Goal: Transaction & Acquisition: Download file/media

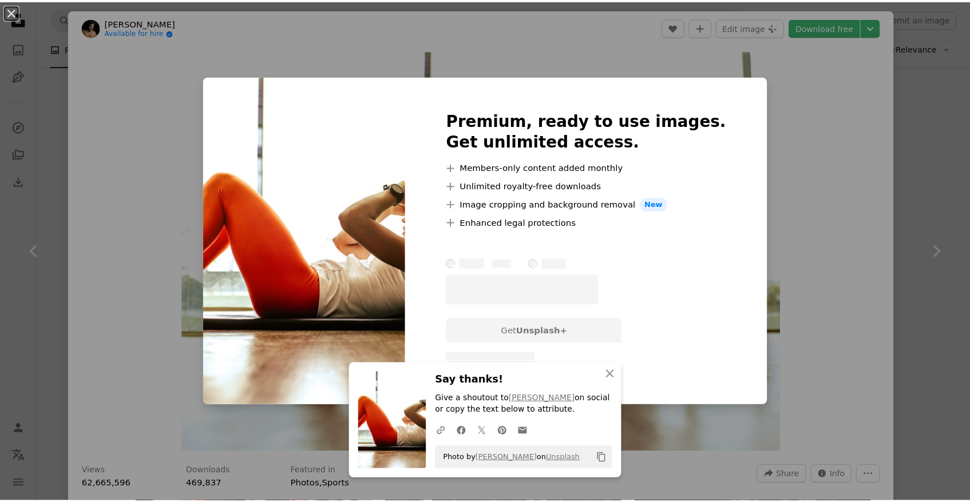
scroll to position [0, 304]
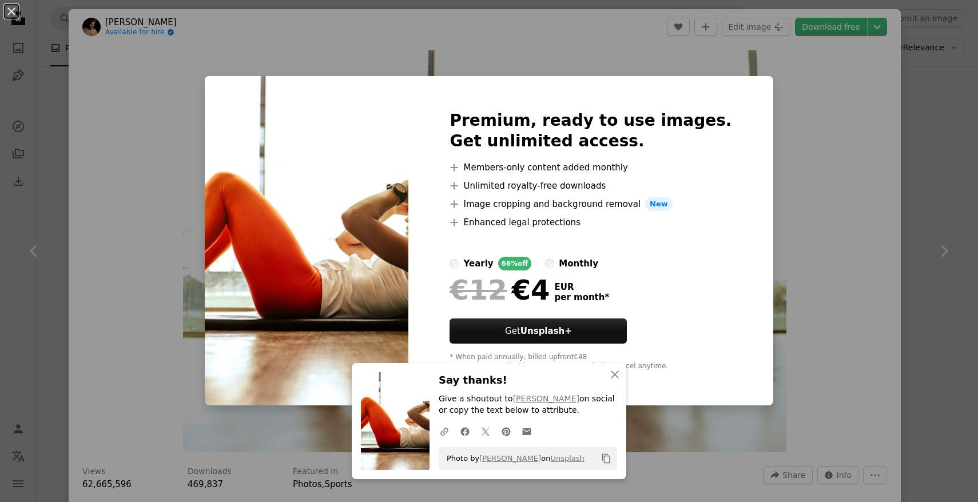
click at [851, 158] on div "An X shape Premium, ready to use images. Get unlimited access. A plus sign Memb…" at bounding box center [489, 251] width 978 height 502
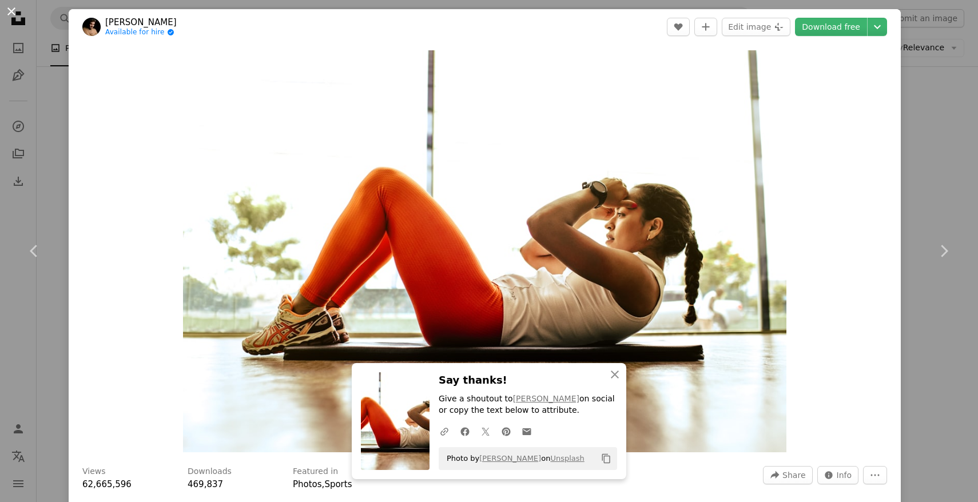
click at [9, 12] on button "An X shape" at bounding box center [12, 12] width 14 height 14
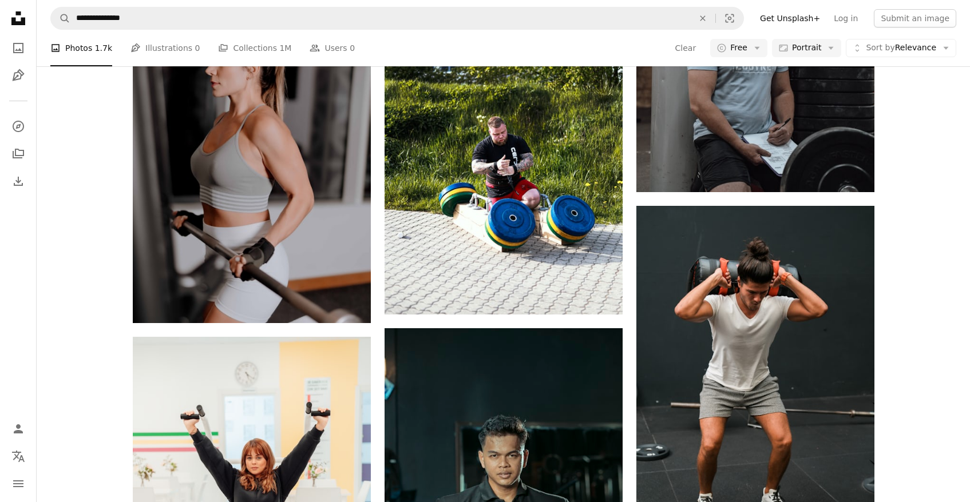
scroll to position [12883, 0]
